Goal: Task Accomplishment & Management: Complete application form

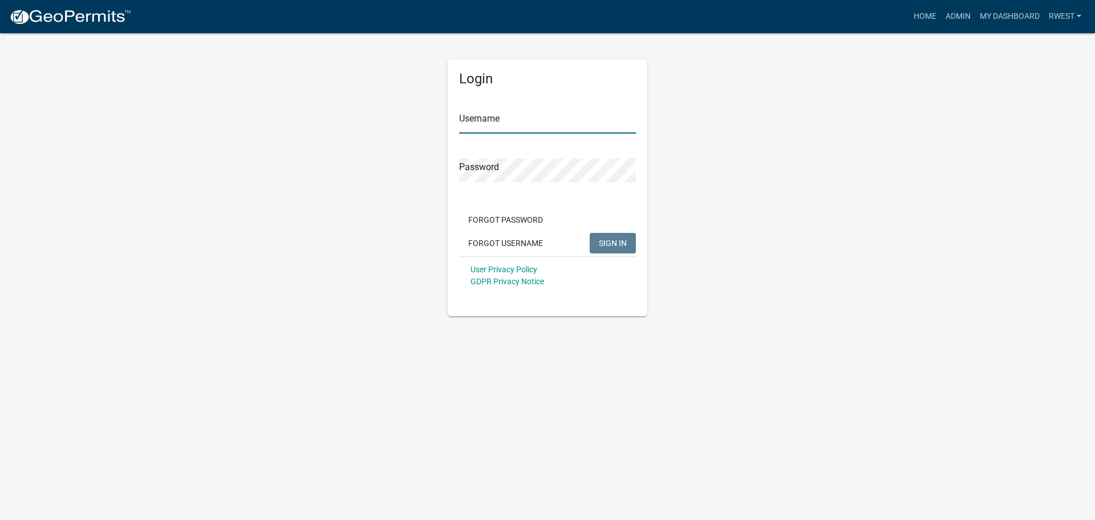
click at [487, 120] on input "Username" at bounding box center [547, 121] width 177 height 23
type input "rwest"
click at [590, 233] on button "SIGN IN" at bounding box center [613, 243] width 46 height 21
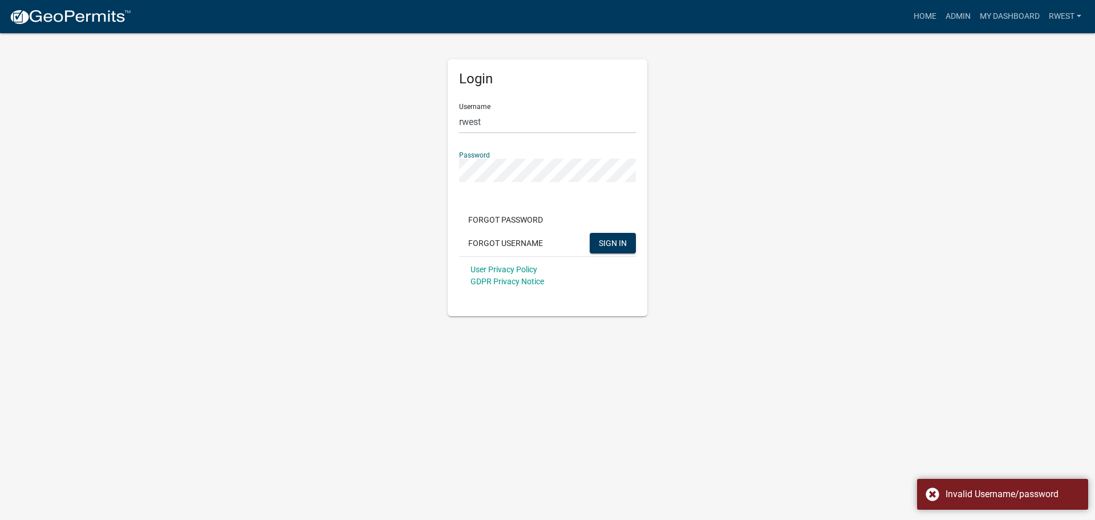
click at [420, 160] on div "Login Username rwest Password Forgot Password Forgot Username SIGN IN User Priv…" at bounding box center [548, 174] width 650 height 284
click at [590, 233] on button "SIGN IN" at bounding box center [613, 243] width 46 height 21
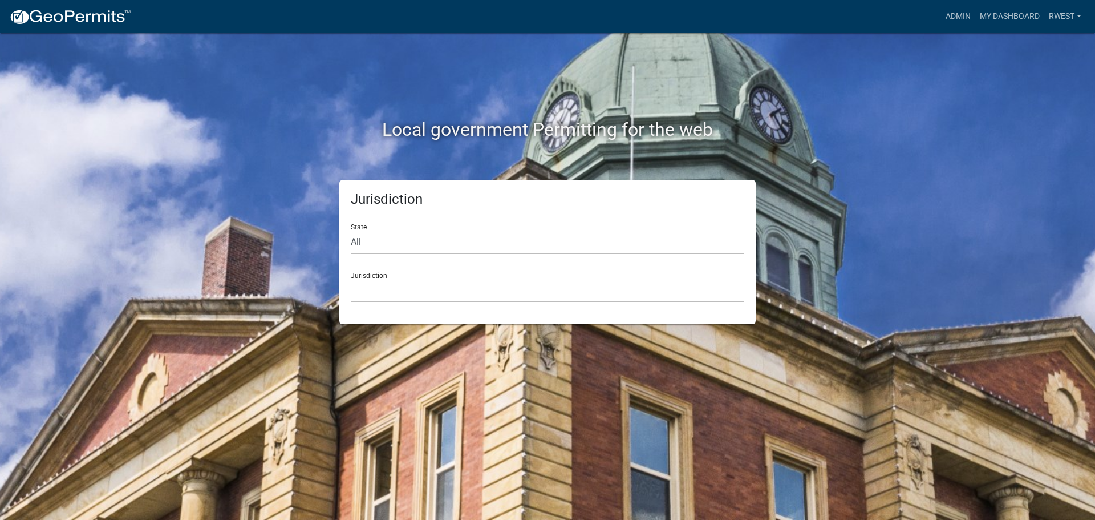
click at [373, 247] on select "All [US_STATE] [US_STATE] [US_STATE] [US_STATE] [US_STATE] [US_STATE] [US_STATE…" at bounding box center [548, 241] width 394 height 23
select select "[US_STATE]"
click at [351, 230] on select "All [US_STATE] [US_STATE] [US_STATE] [US_STATE] [US_STATE] [US_STATE] [US_STATE…" at bounding box center [548, 241] width 394 height 23
click at [378, 291] on select "[GEOGRAPHIC_DATA], [US_STATE][PERSON_NAME][GEOGRAPHIC_DATA], [US_STATE][PERSON_…" at bounding box center [548, 290] width 394 height 23
